Goal: Information Seeking & Learning: Check status

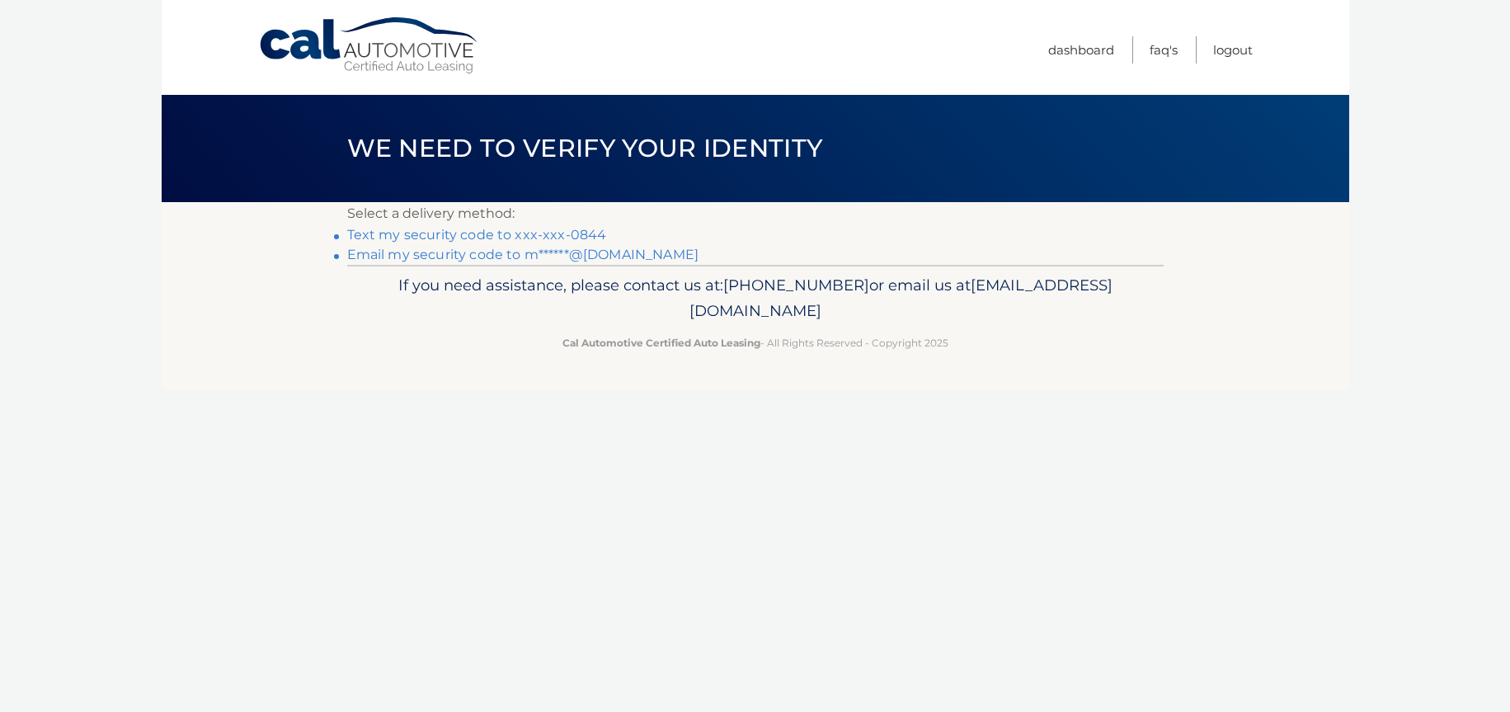
click at [524, 256] on link "Email my security code to m******@gmail.com" at bounding box center [523, 255] width 352 height 16
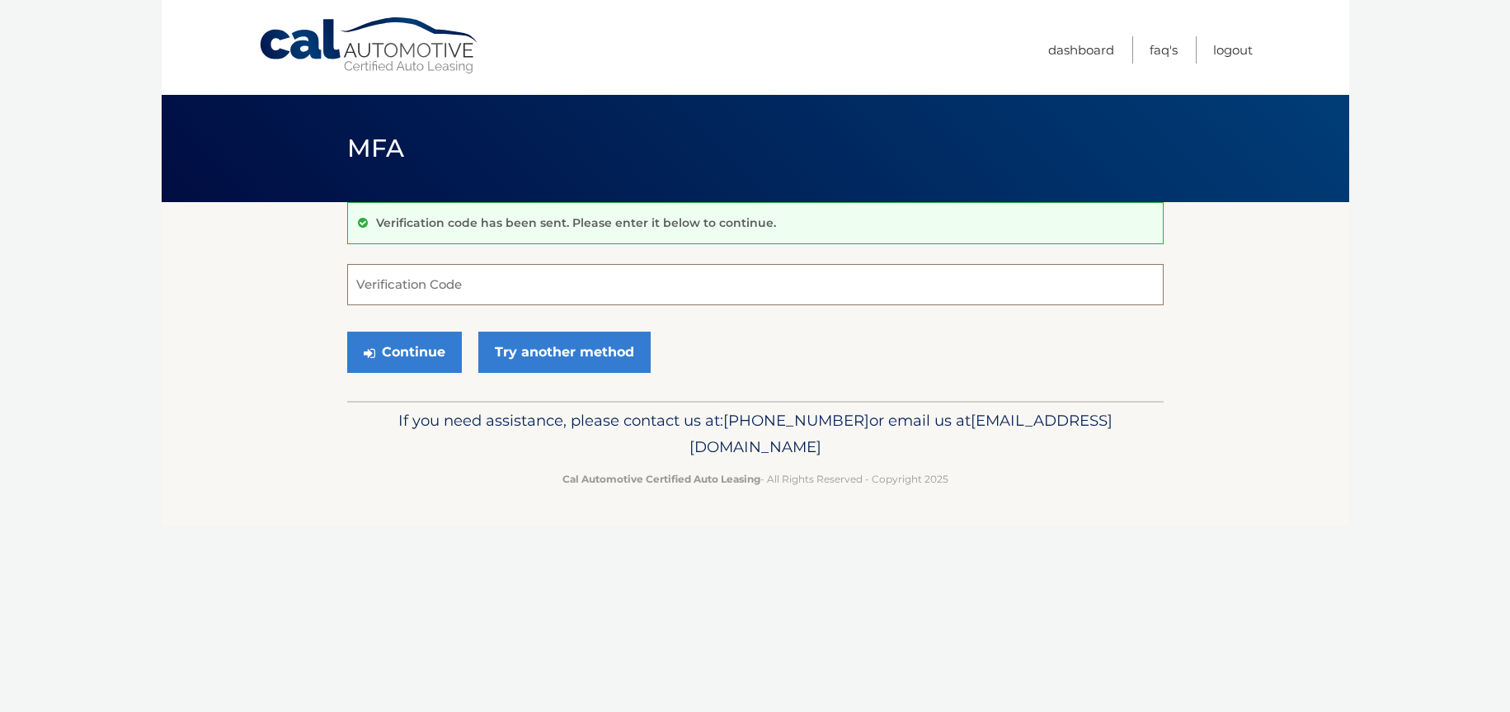
click at [485, 280] on input "Verification Code" at bounding box center [755, 284] width 816 height 41
paste input "006582"
click at [416, 343] on button "Continue" at bounding box center [404, 352] width 115 height 41
click at [403, 358] on button "Continue" at bounding box center [404, 352] width 115 height 41
click at [435, 289] on input "006582" at bounding box center [755, 284] width 816 height 41
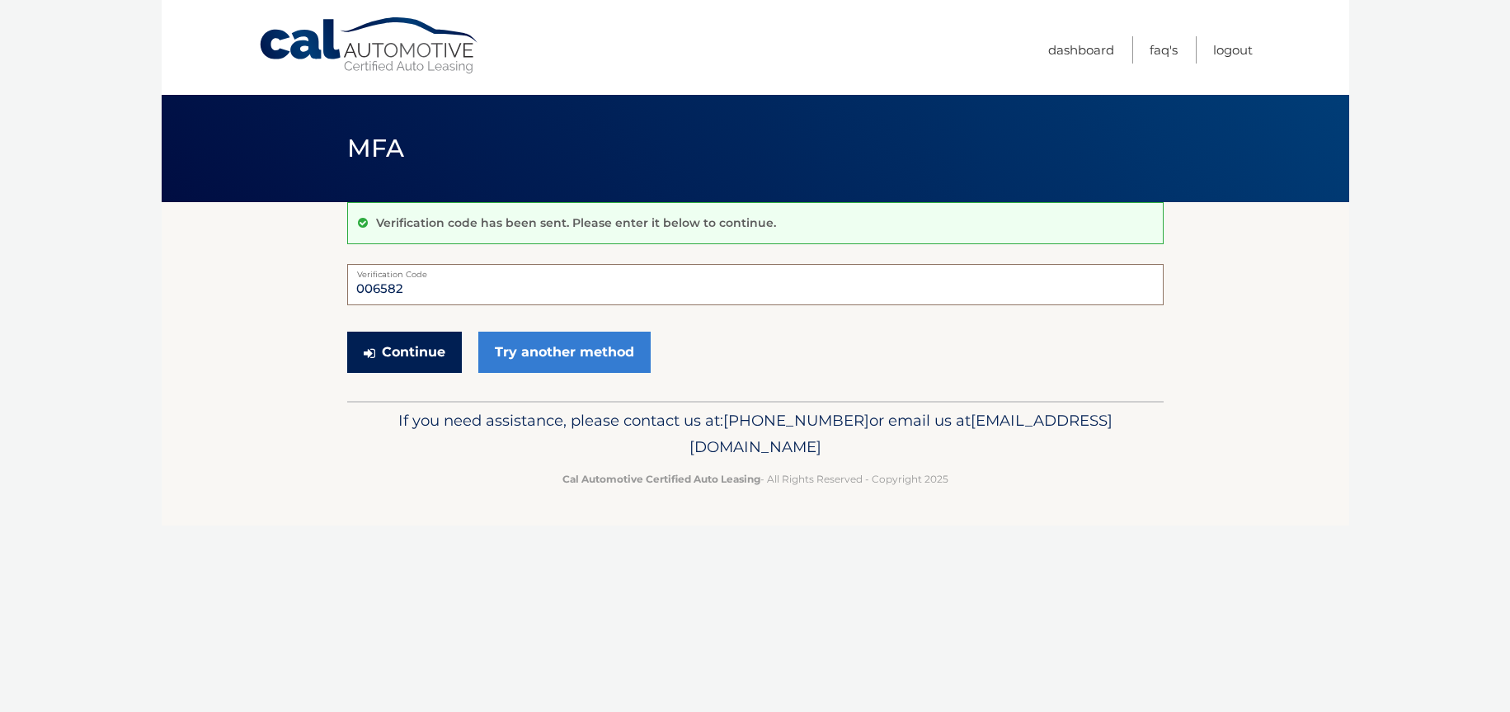
type input "006582"
click at [374, 362] on button "Continue" at bounding box center [404, 352] width 115 height 41
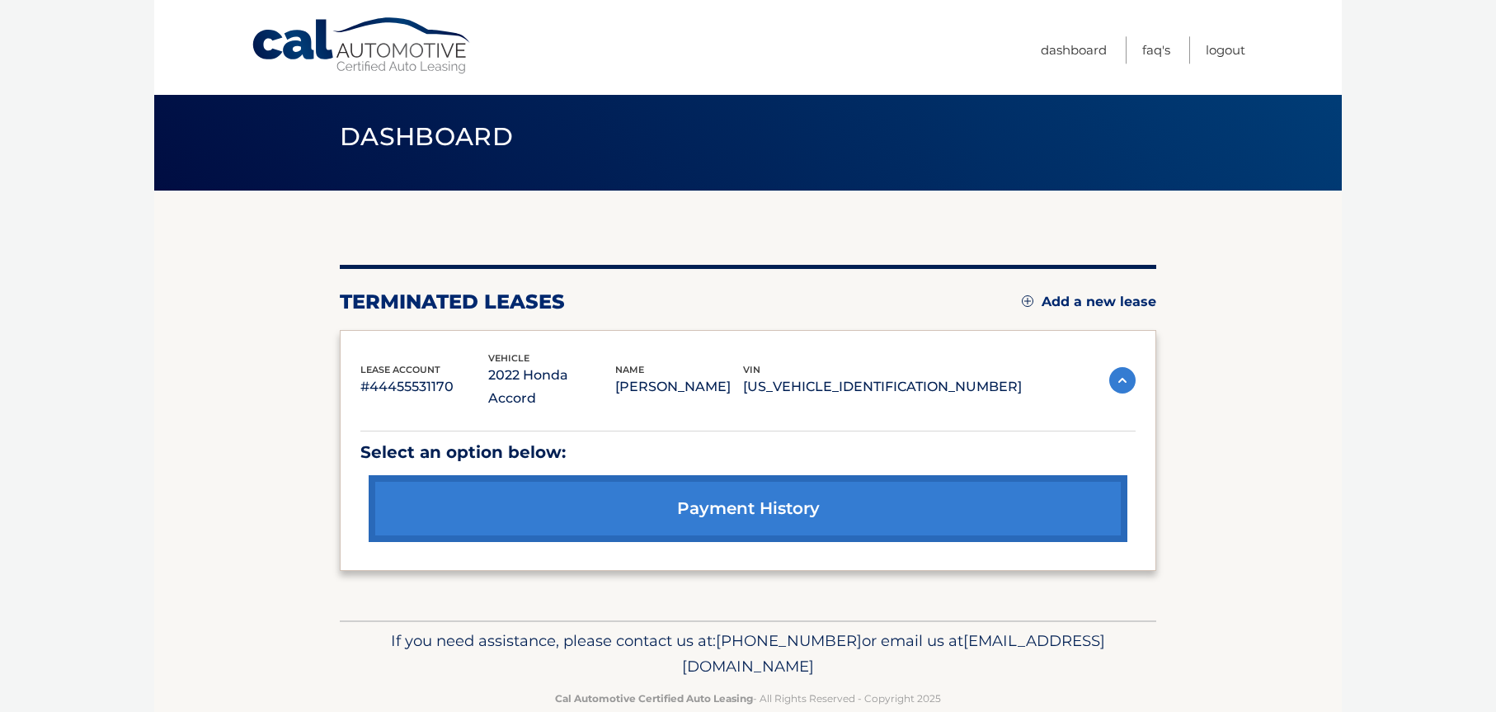
scroll to position [21, 0]
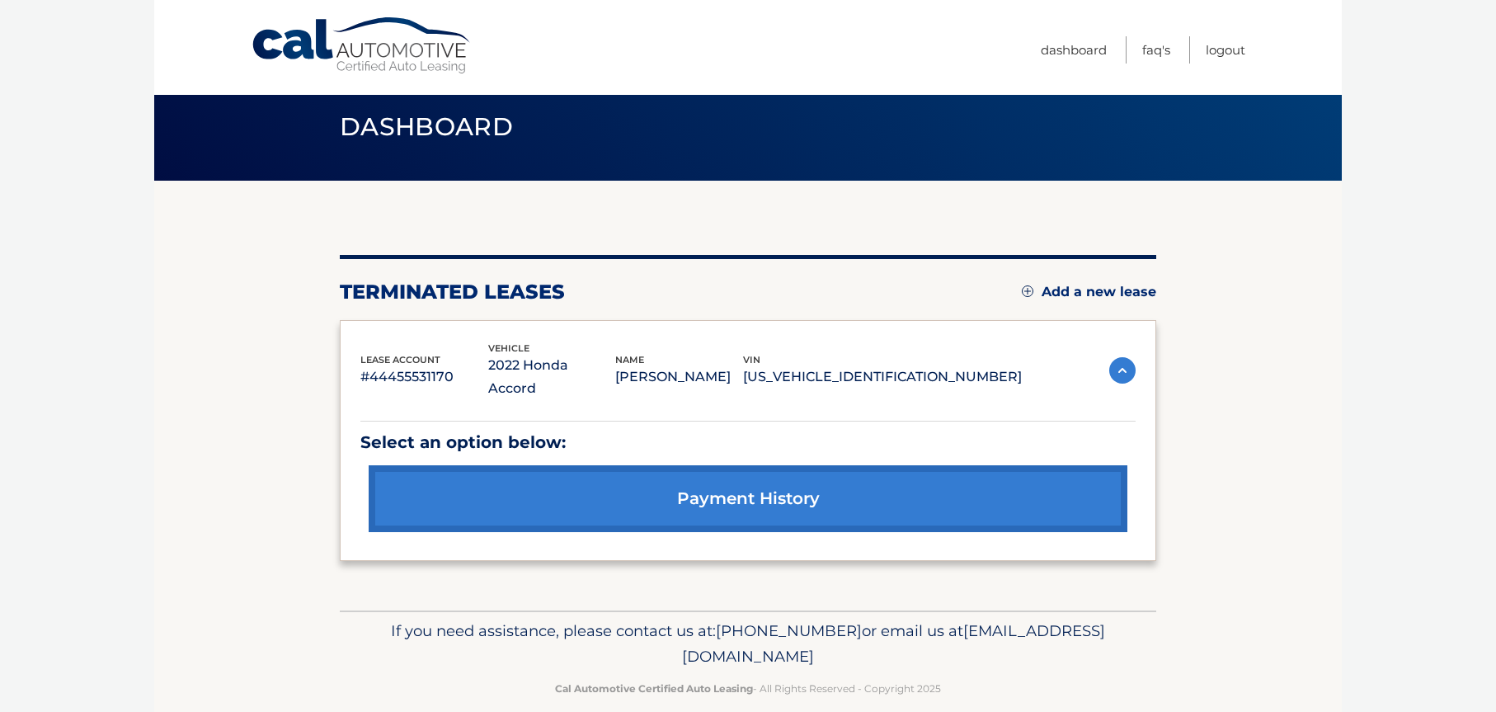
click at [750, 471] on link "payment history" at bounding box center [748, 498] width 759 height 67
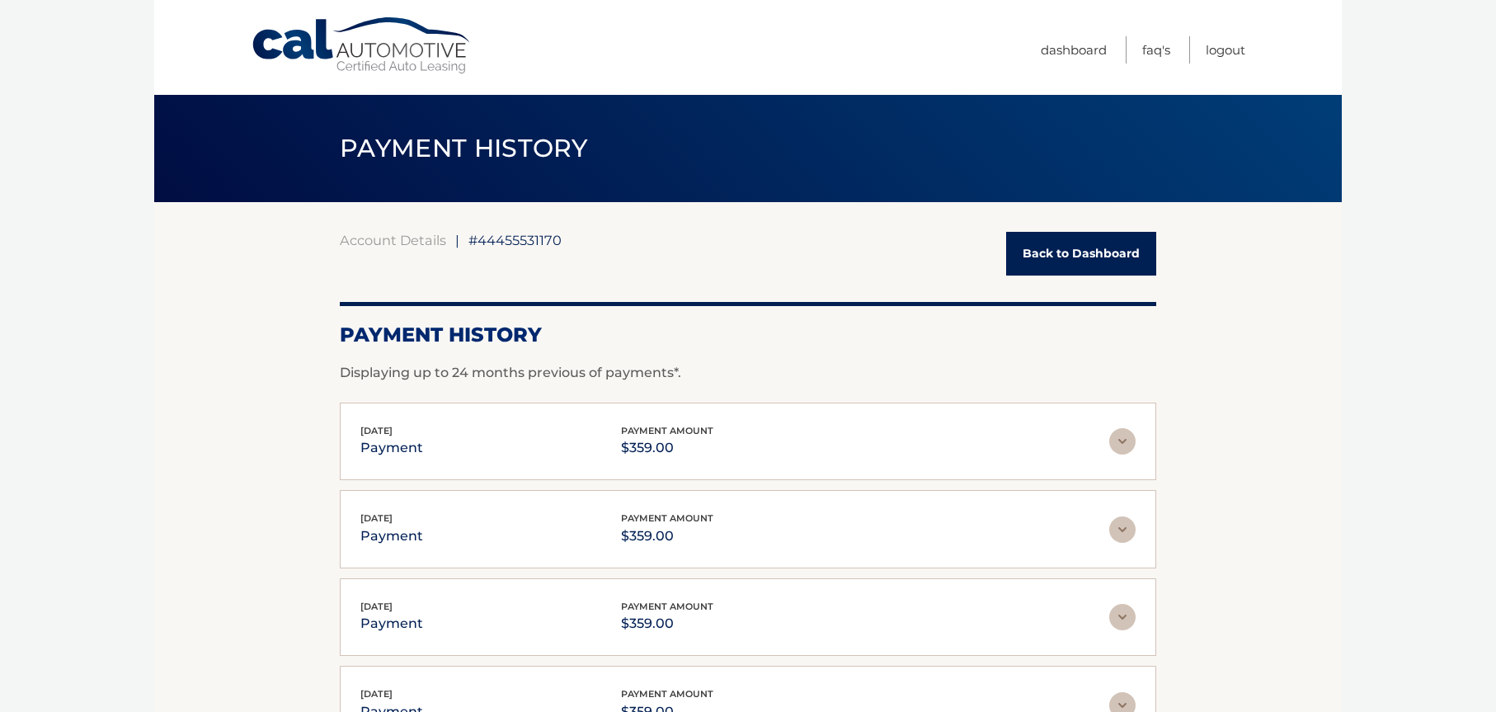
click at [1149, 256] on link "Back to Dashboard" at bounding box center [1081, 254] width 150 height 44
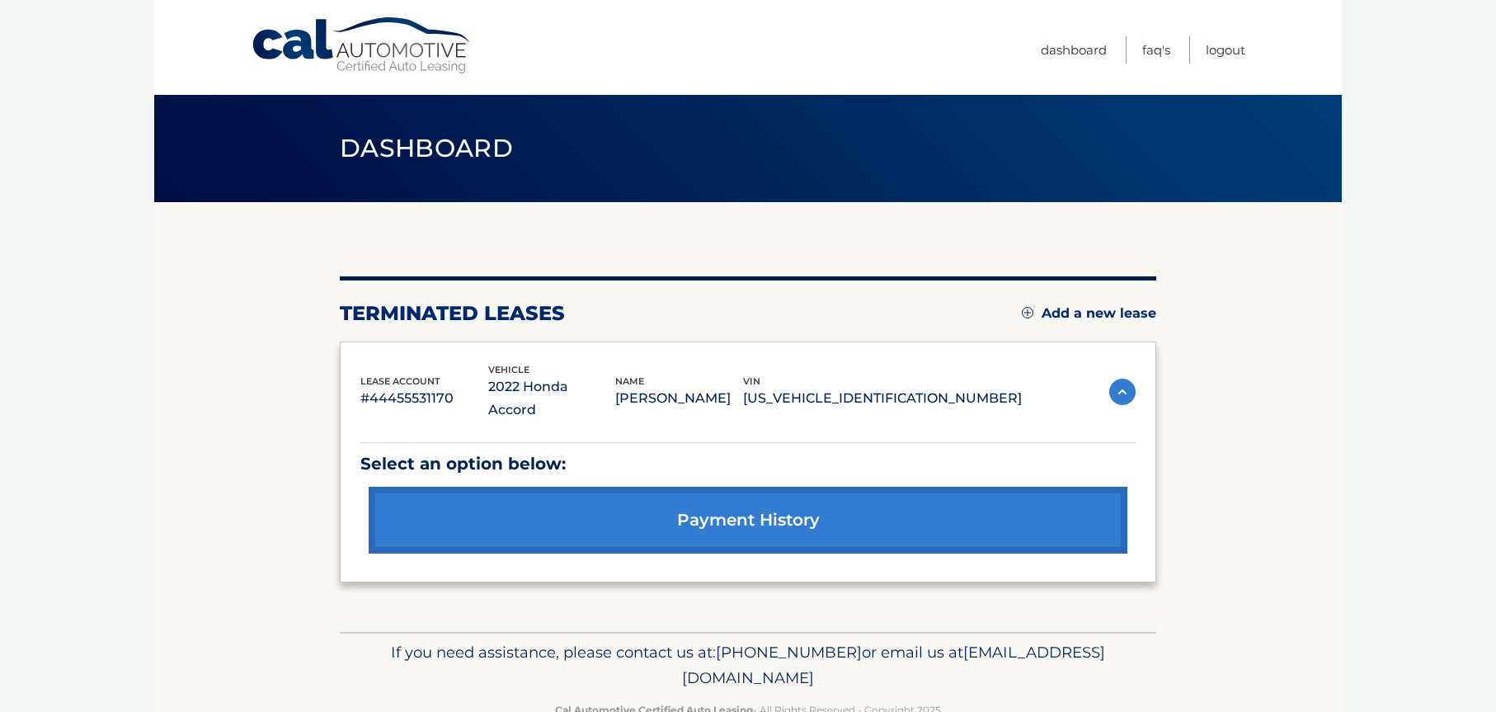
click at [1126, 379] on img at bounding box center [1122, 392] width 26 height 26
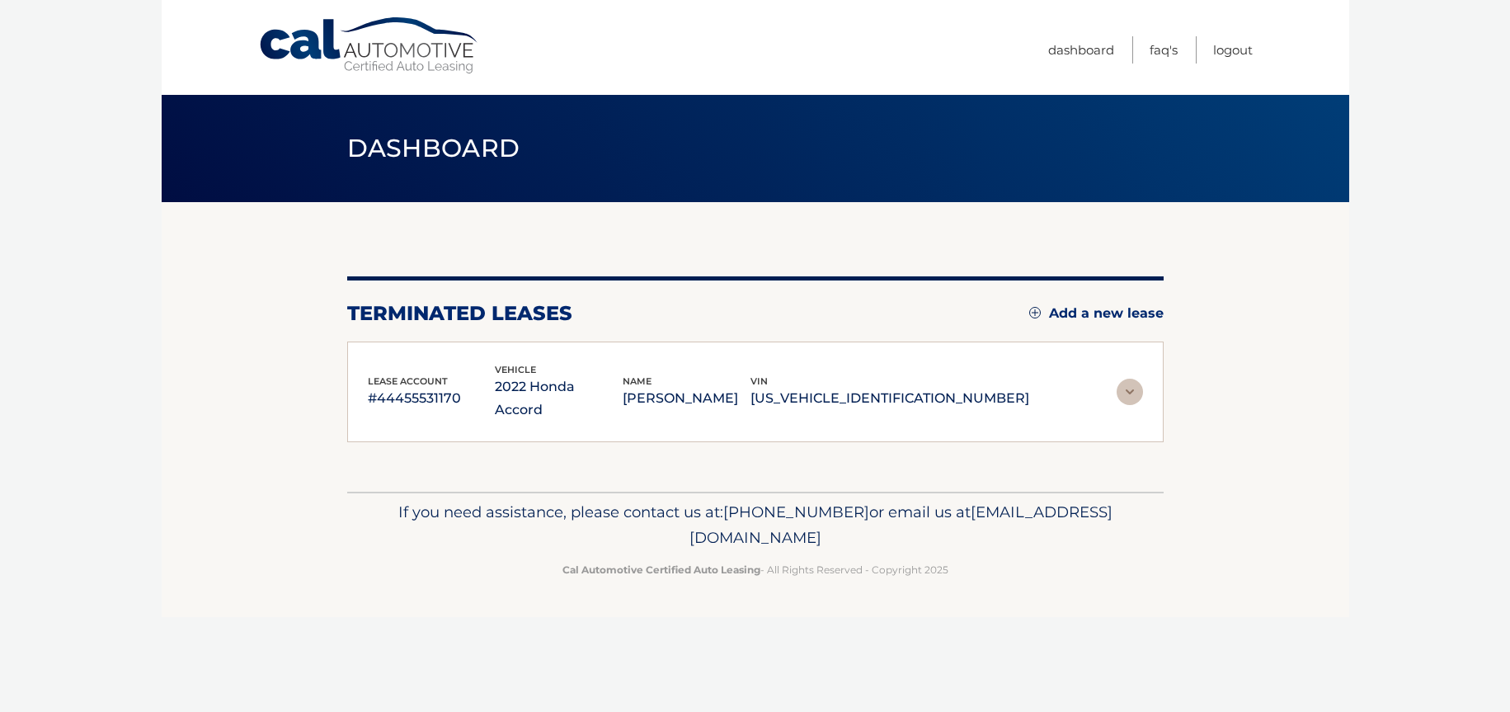
click at [1126, 379] on img at bounding box center [1130, 392] width 26 height 26
